Goal: Find specific page/section: Find specific page/section

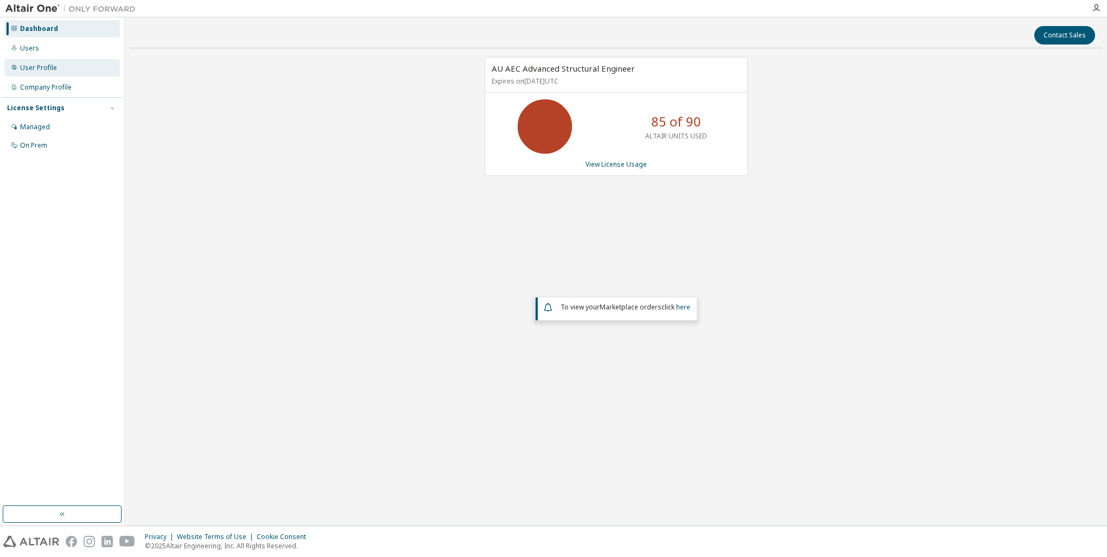
click at [15, 63] on div at bounding box center [14, 67] width 7 height 9
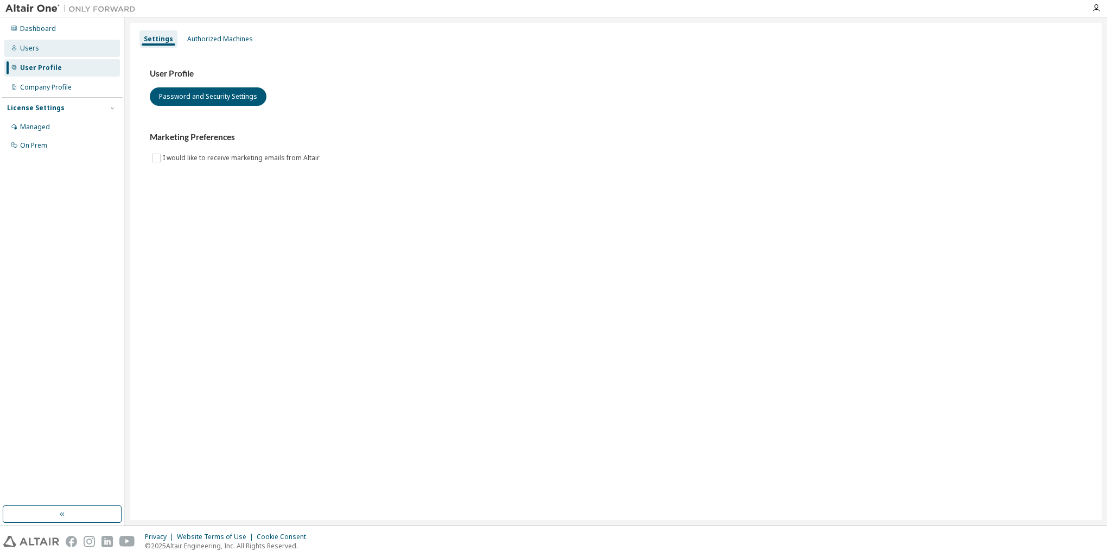
click at [33, 48] on div "Users" at bounding box center [29, 48] width 19 height 9
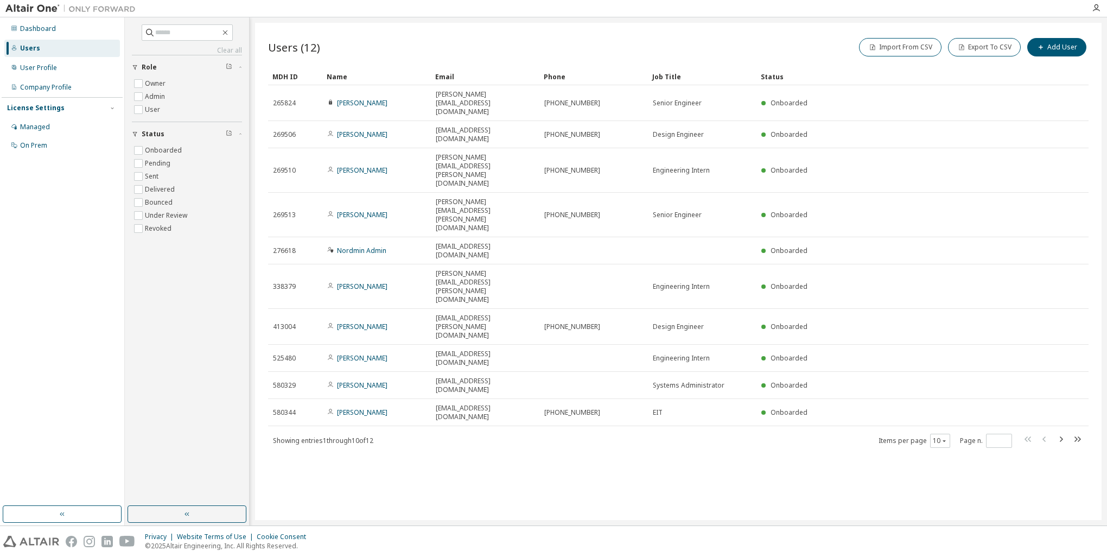
click at [695, 433] on div "Showing entries 1 through 10 of 12 Items per page 10 Page n. *" at bounding box center [678, 441] width 821 height 16
